Goal: Check status: Check status

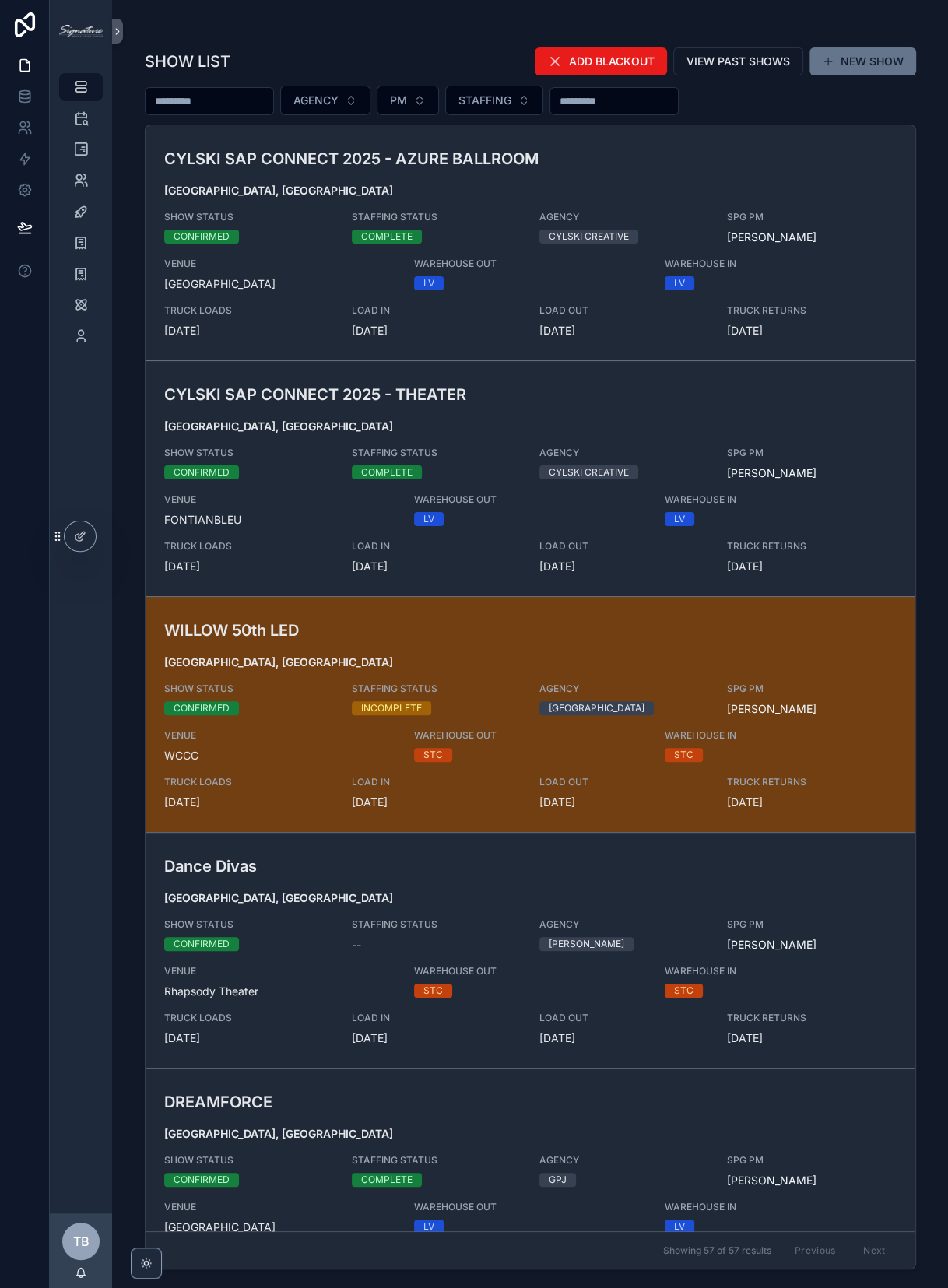
click at [255, 99] on input "scrollable content" at bounding box center [209, 101] width 128 height 22
type input "*****"
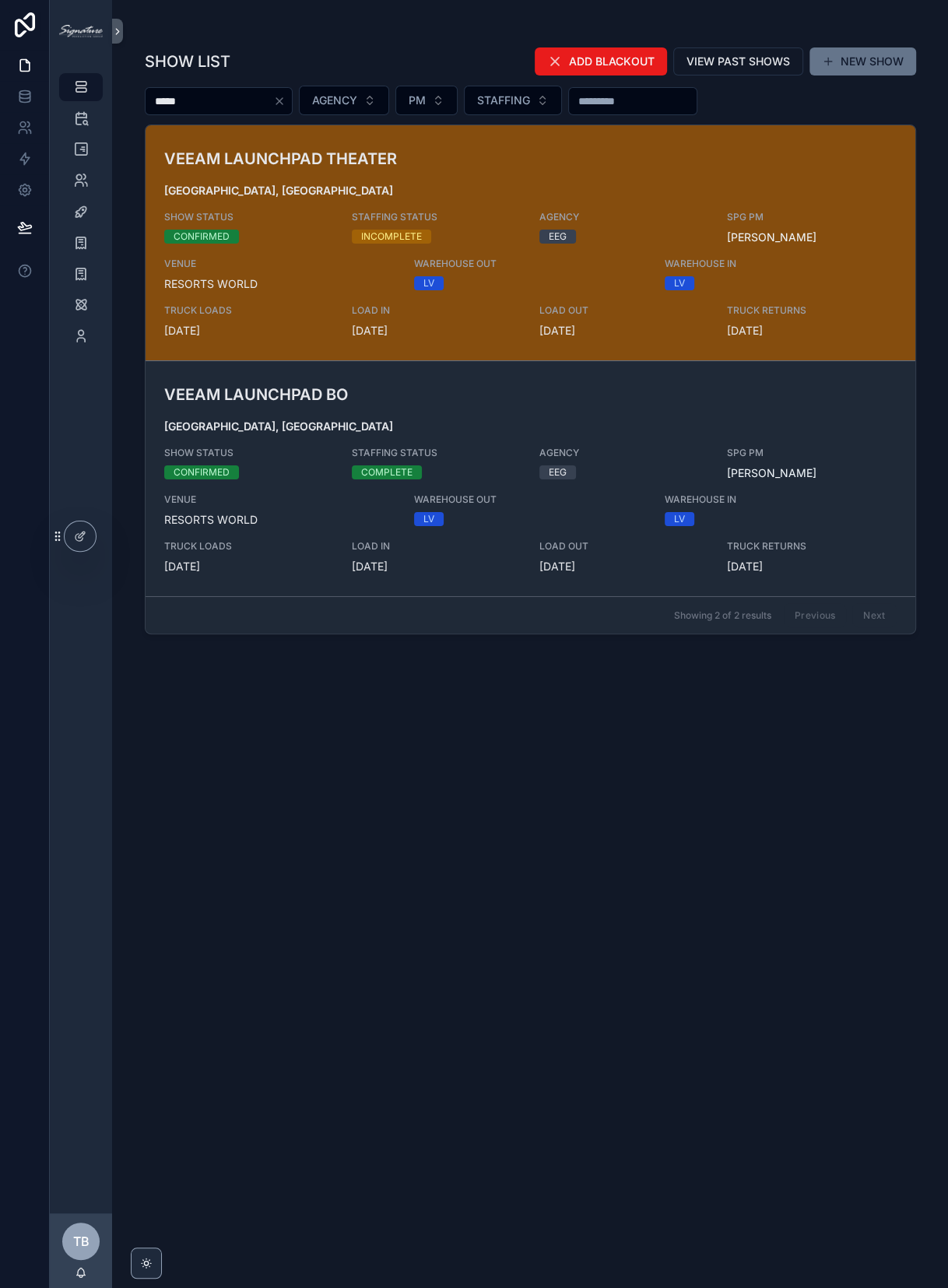
click at [316, 148] on h3 "VEEAM LAUNCHPAD THEATER" at bounding box center [404, 159] width 481 height 24
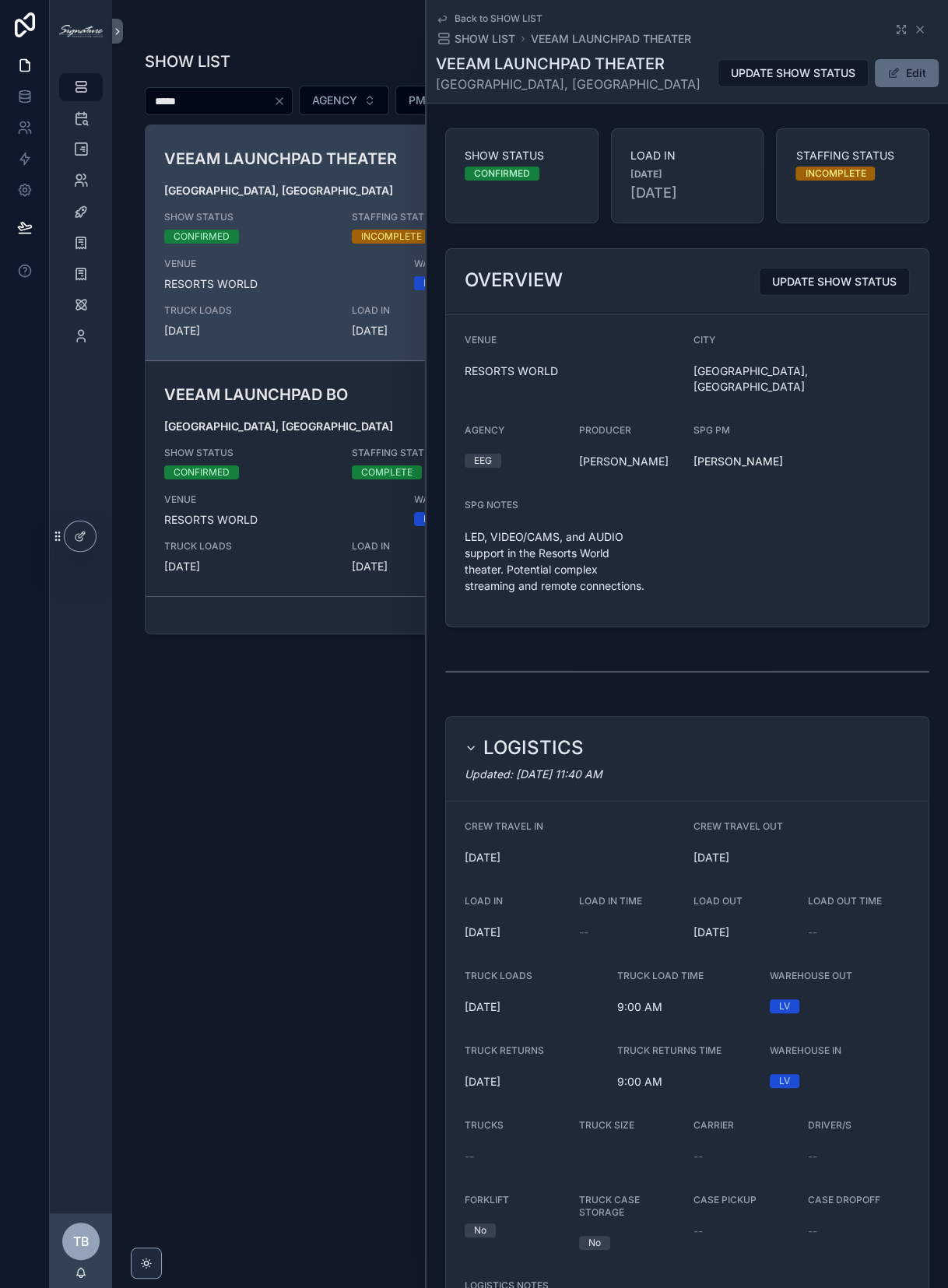
click at [889, 72] on span "scrollable content" at bounding box center [893, 72] width 13 height 13
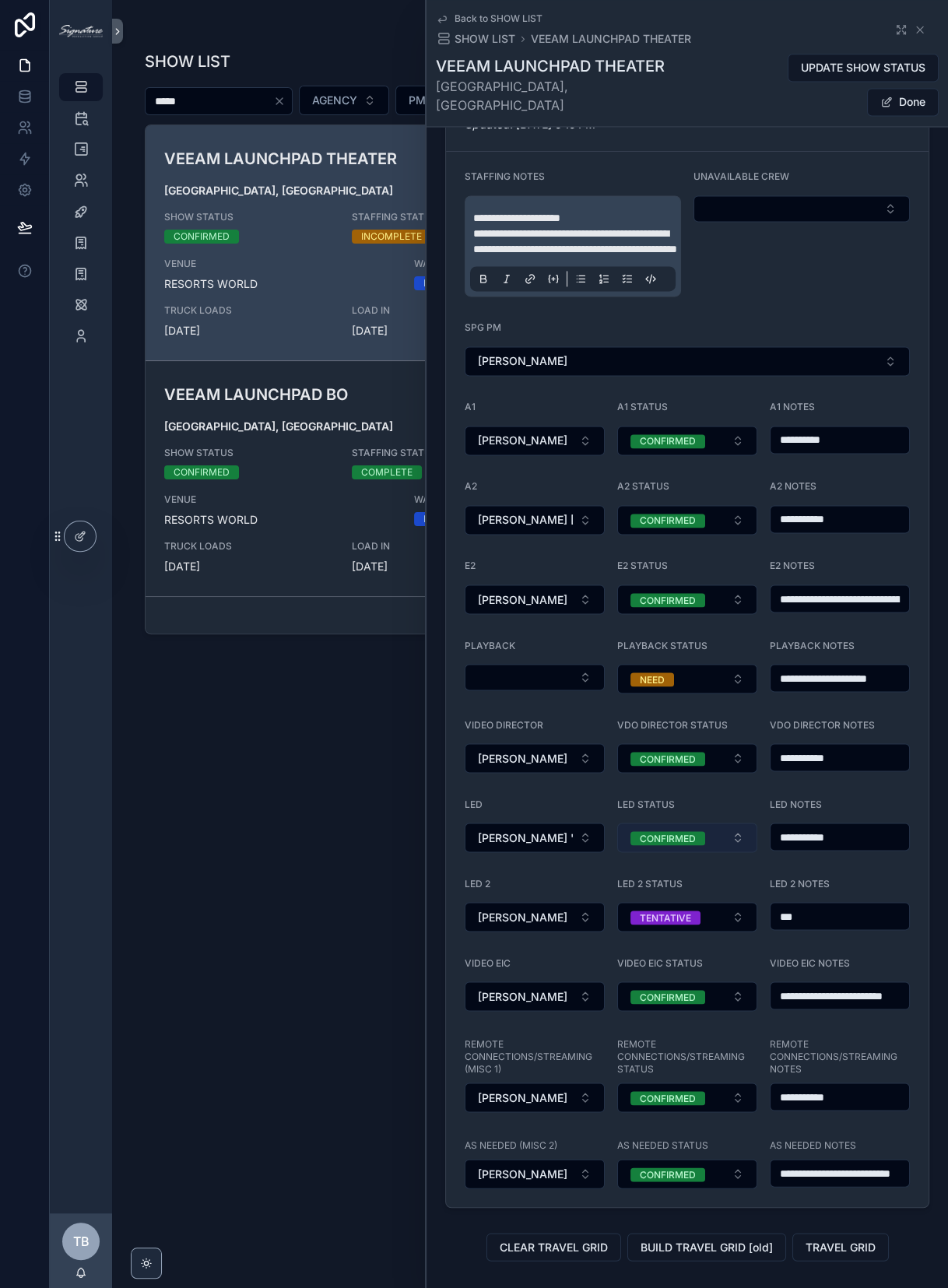
scroll to position [1572, 0]
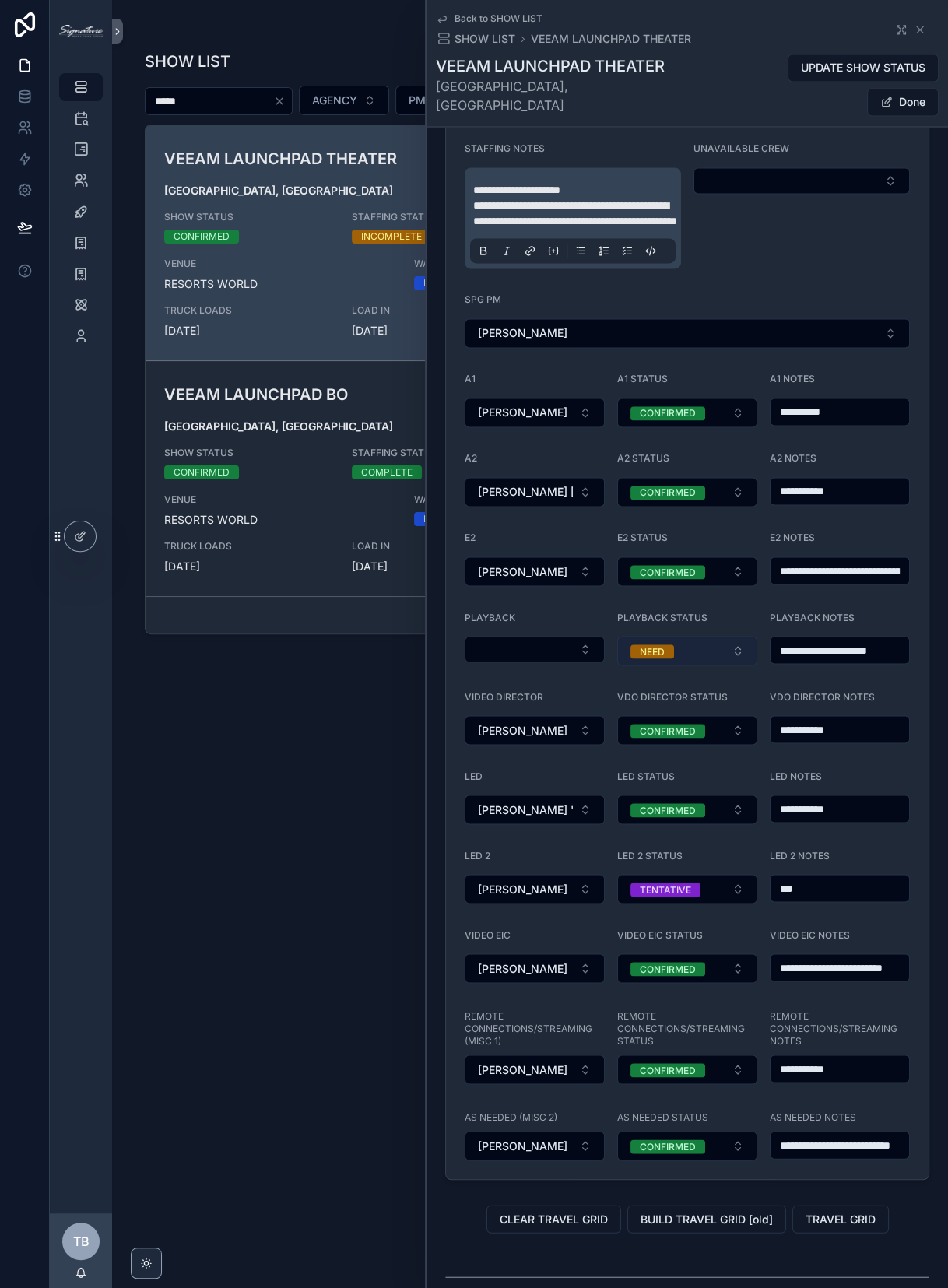
click at [632, 647] on span "NEED" at bounding box center [652, 651] width 44 height 14
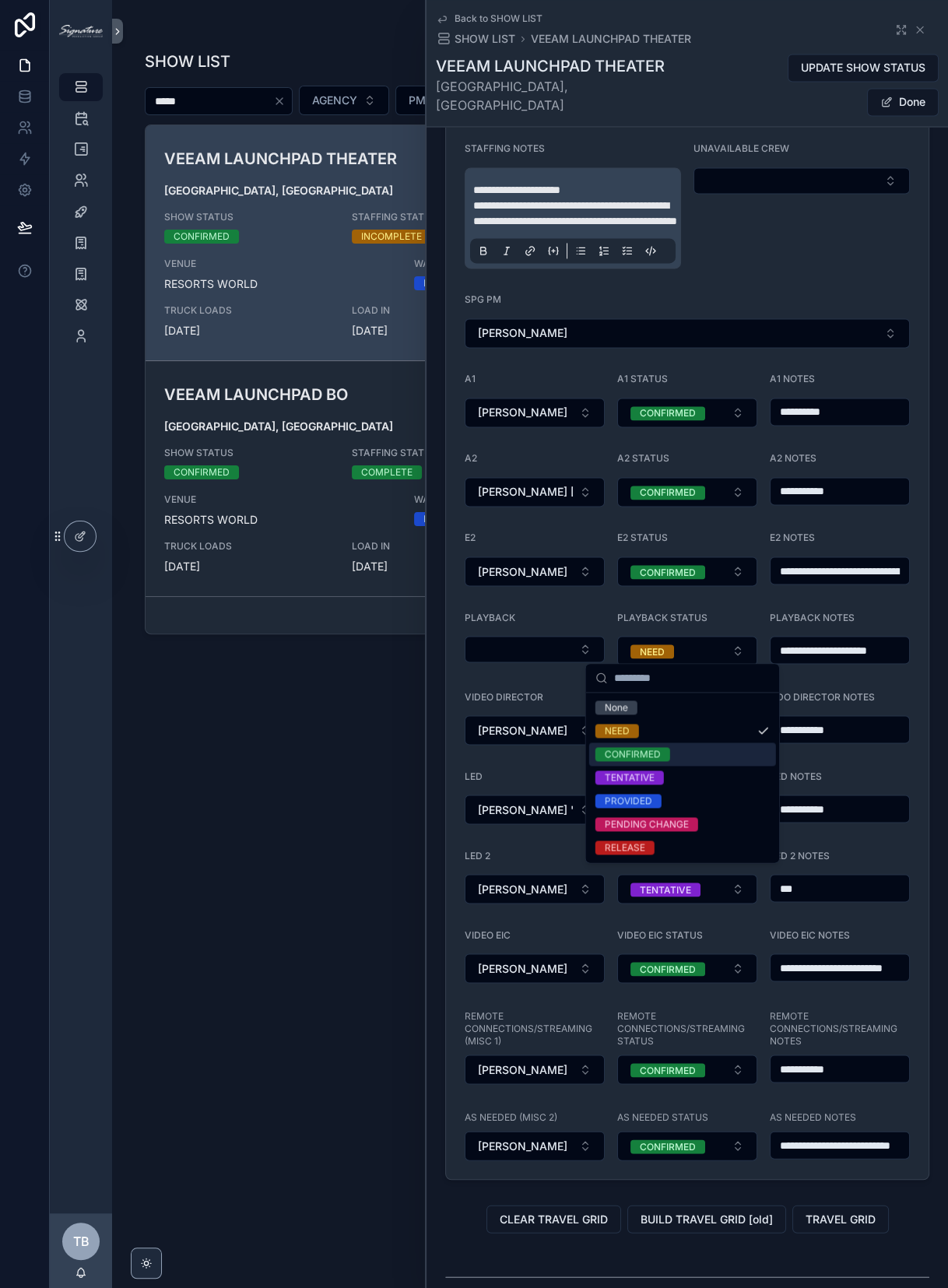
click at [654, 747] on div "CONFIRMED" at bounding box center [632, 754] width 56 height 14
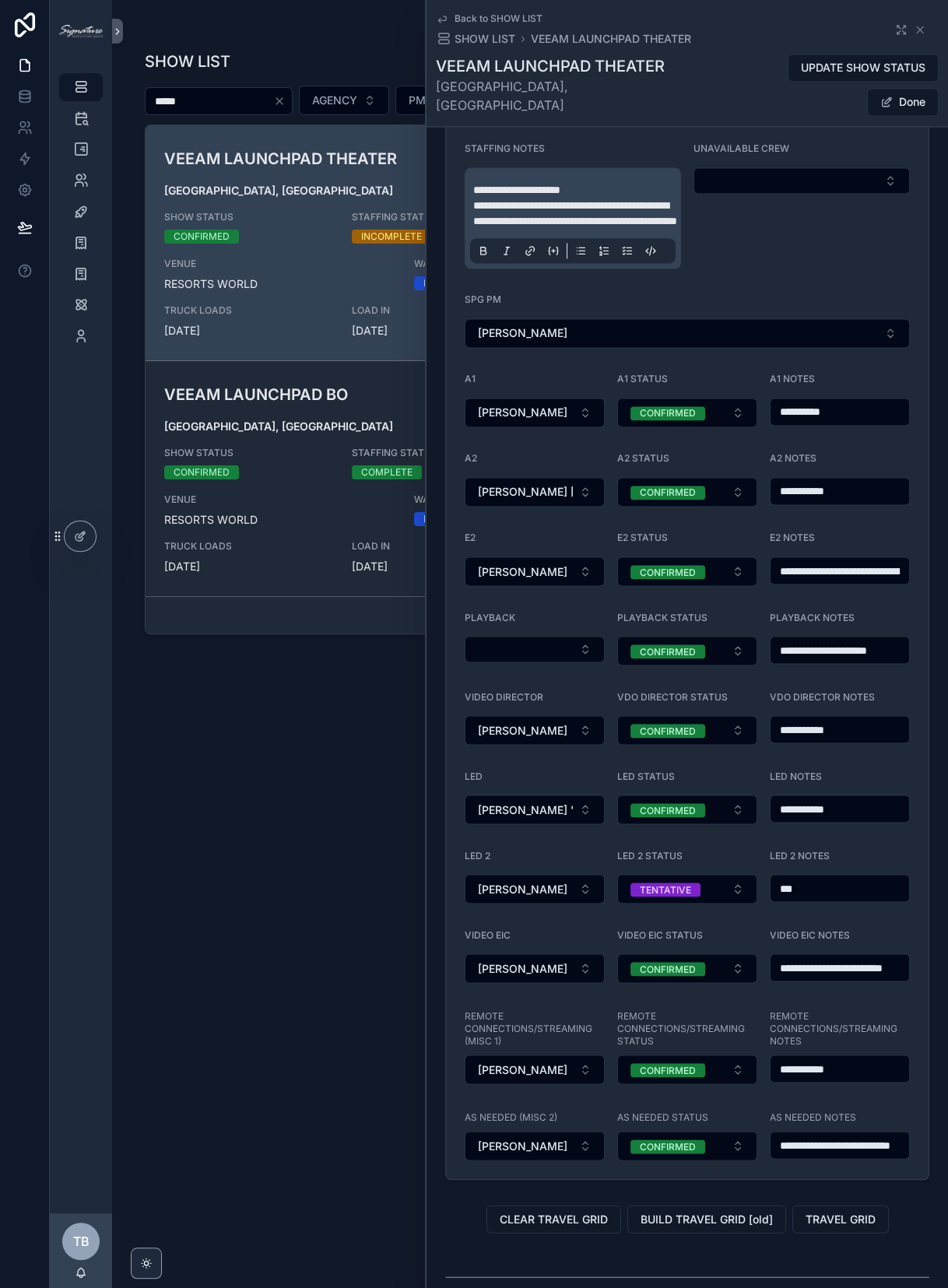
click at [899, 88] on button "Done" at bounding box center [903, 102] width 71 height 28
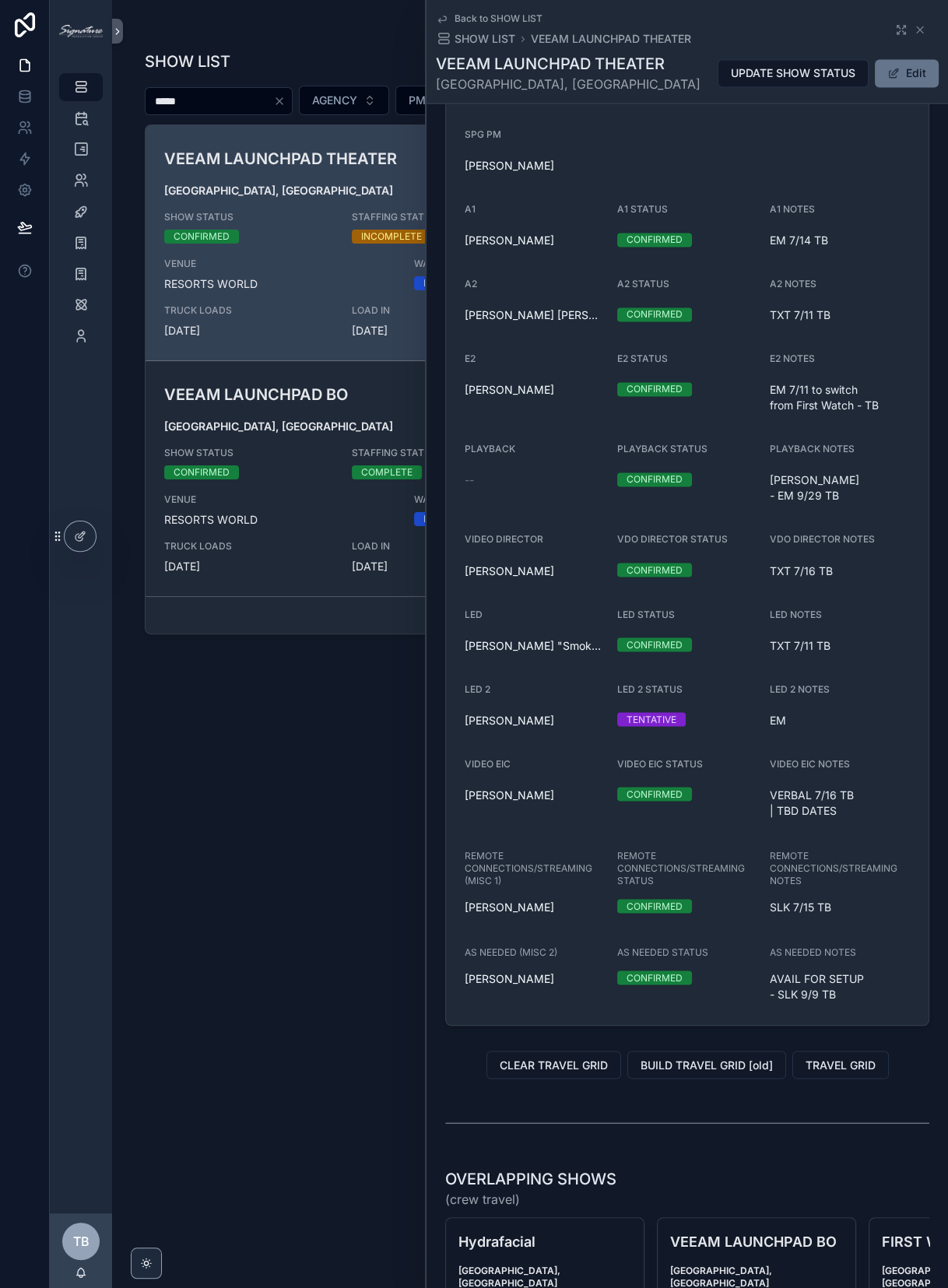
scroll to position [1444, 0]
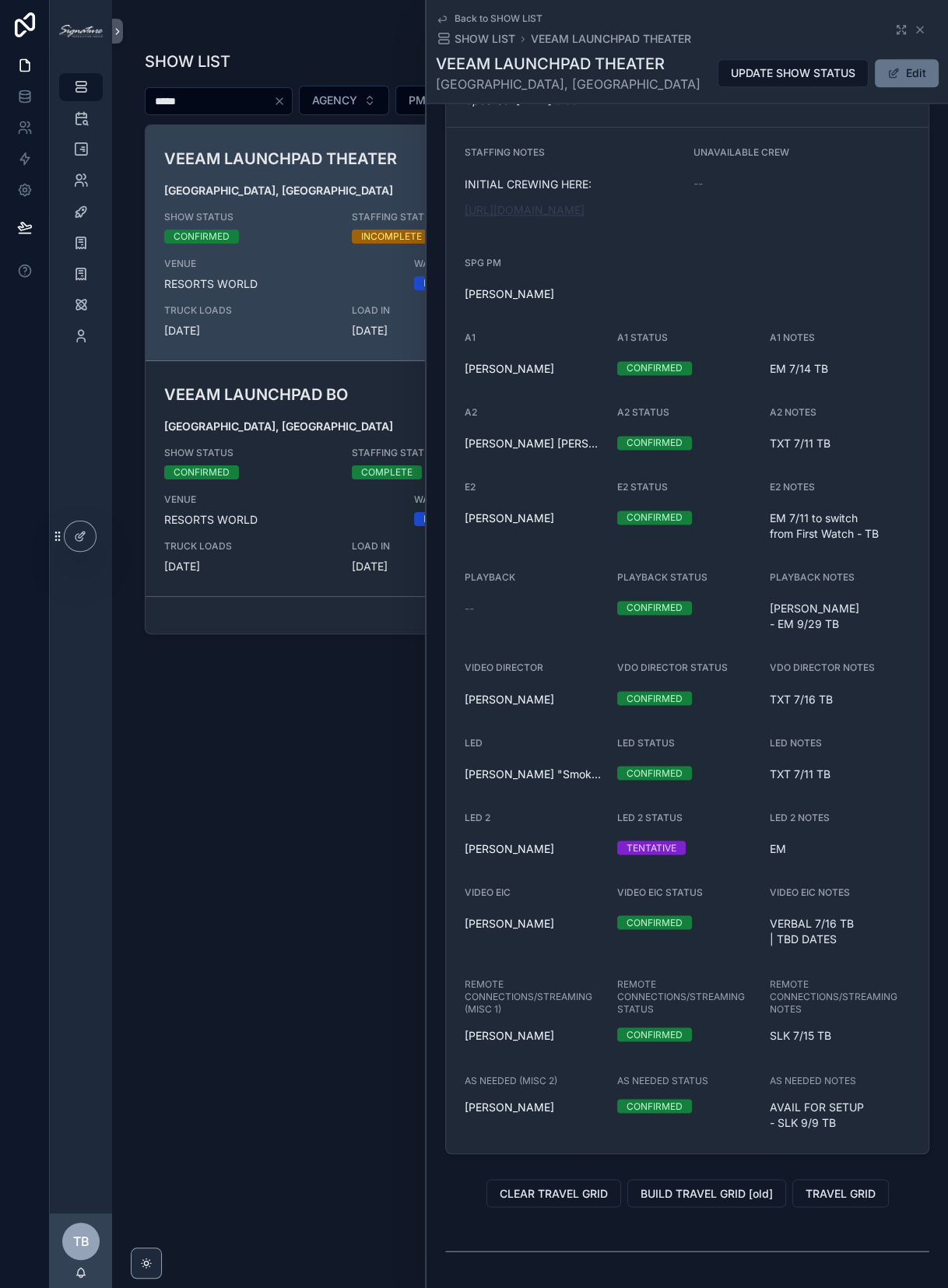
click at [561, 203] on link "[URL][DOMAIN_NAME]" at bounding box center [524, 209] width 120 height 13
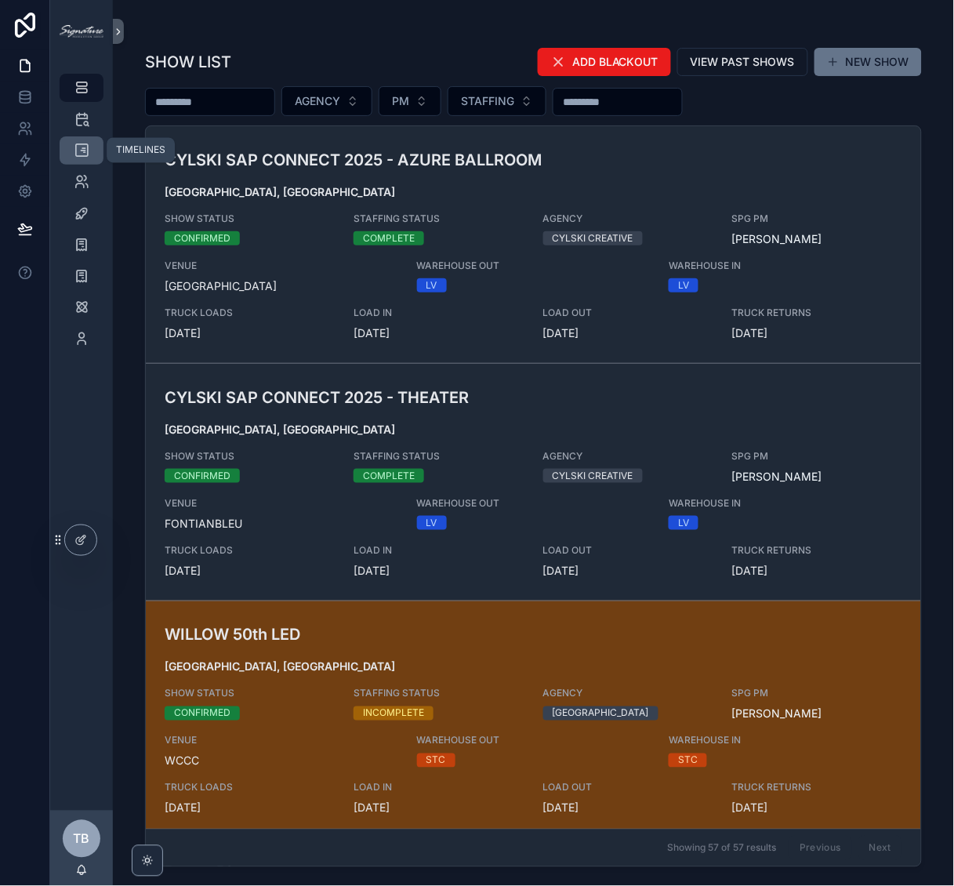
click at [75, 147] on icon "scrollable content" at bounding box center [82, 151] width 16 height 16
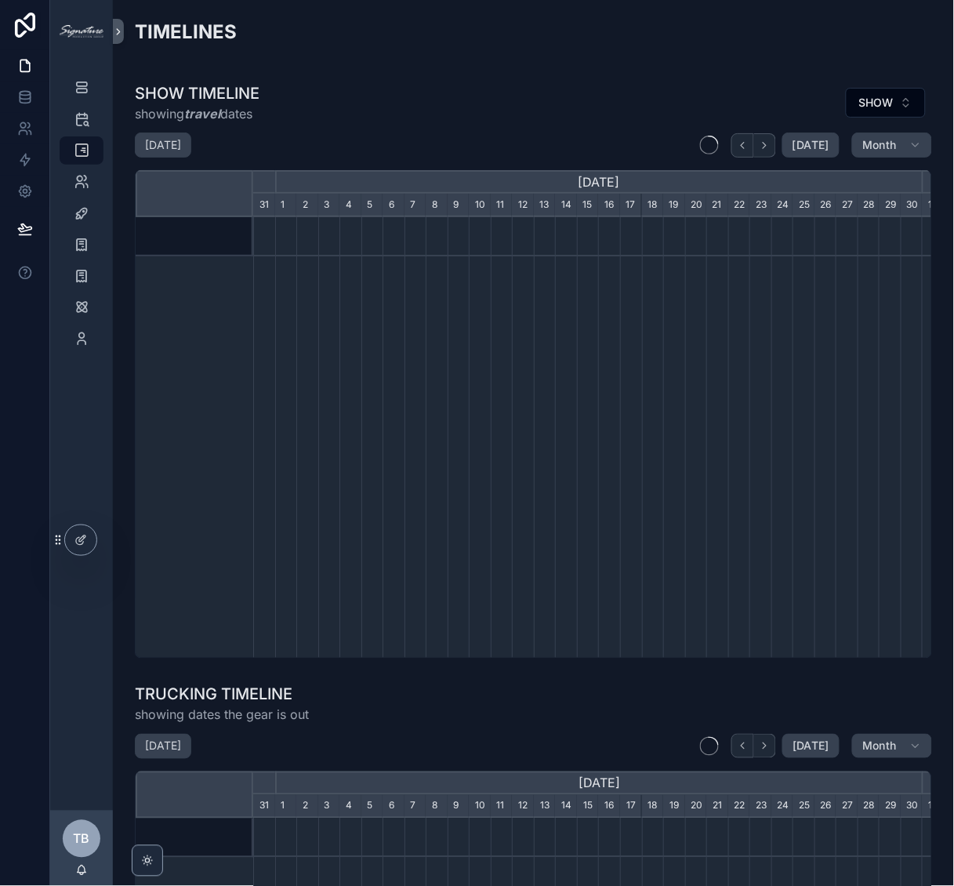
scroll to position [0, 669]
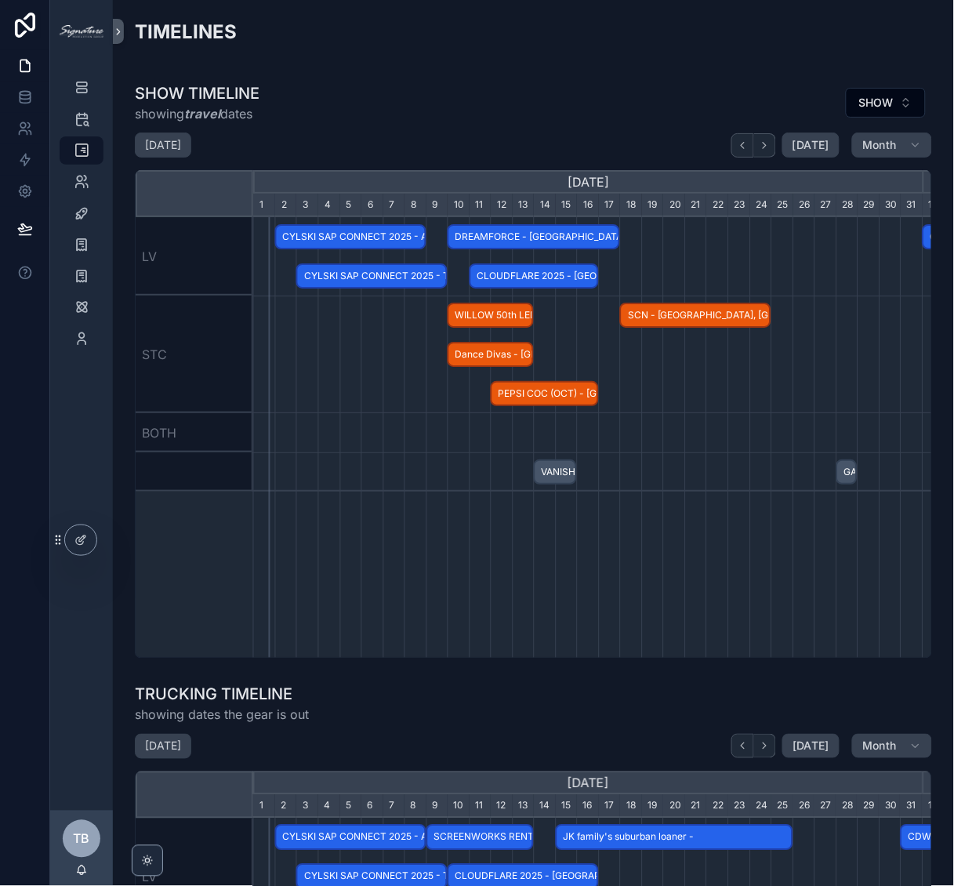
click at [546, 389] on span "PEPSI COC (OCT) - Greenwich, CT - CONFIRMED" at bounding box center [544, 394] width 105 height 26
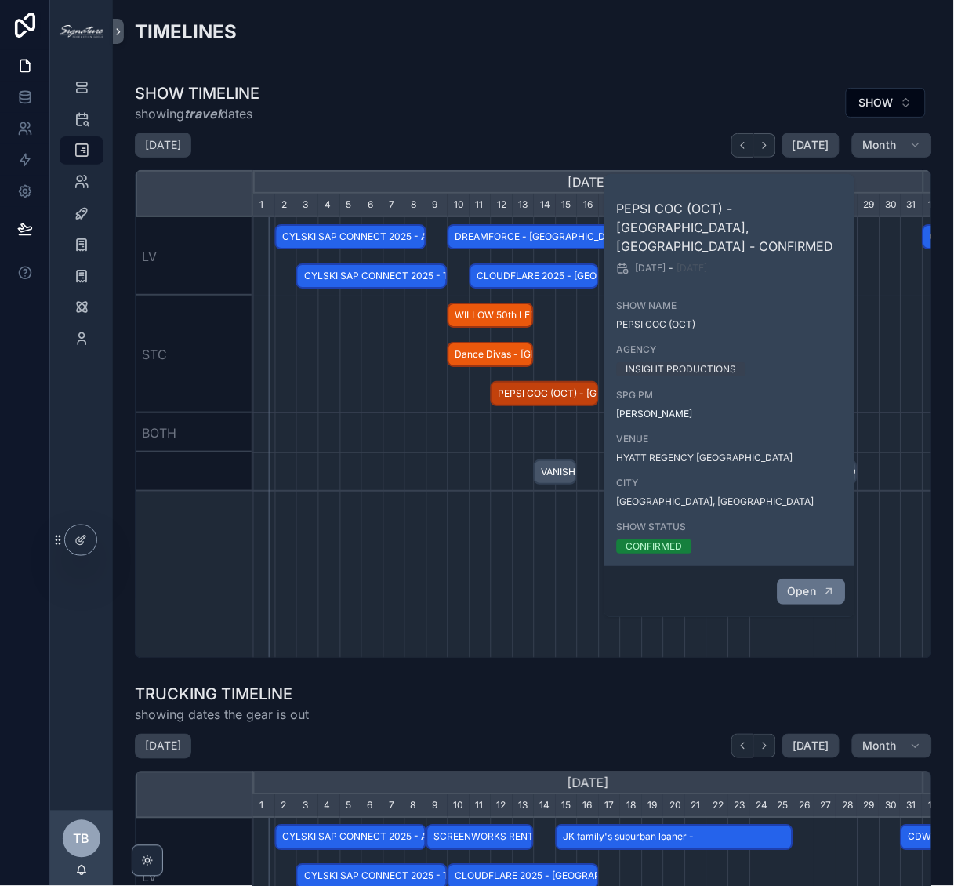
click at [812, 584] on span "Open" at bounding box center [801, 591] width 29 height 14
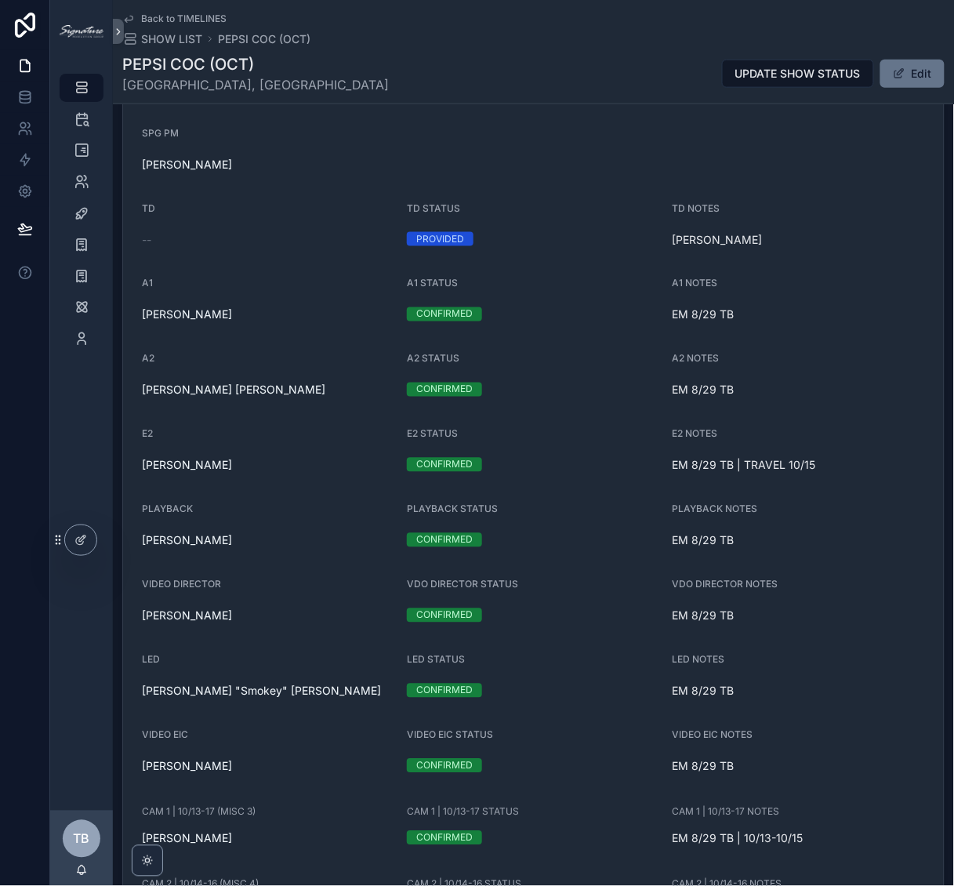
scroll to position [1597, 0]
